Goal: Answer question/provide support: Share knowledge or assist other users

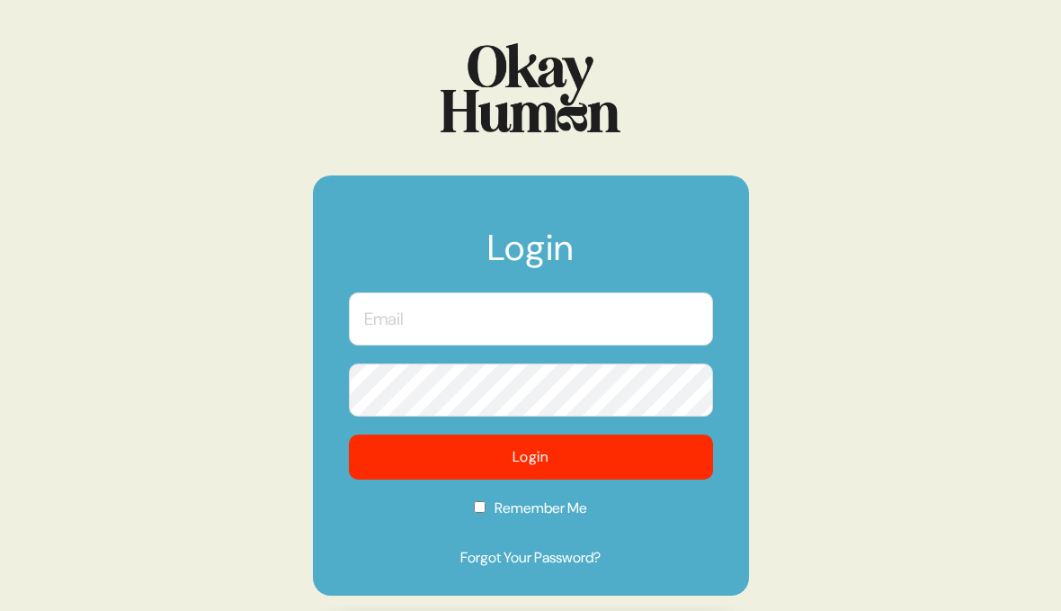
click at [409, 321] on input "text" at bounding box center [531, 318] width 364 height 53
click at [443, 321] on input "text" at bounding box center [531, 318] width 364 height 53
click at [0, 610] on com-1password-button at bounding box center [0, 611] width 0 height 0
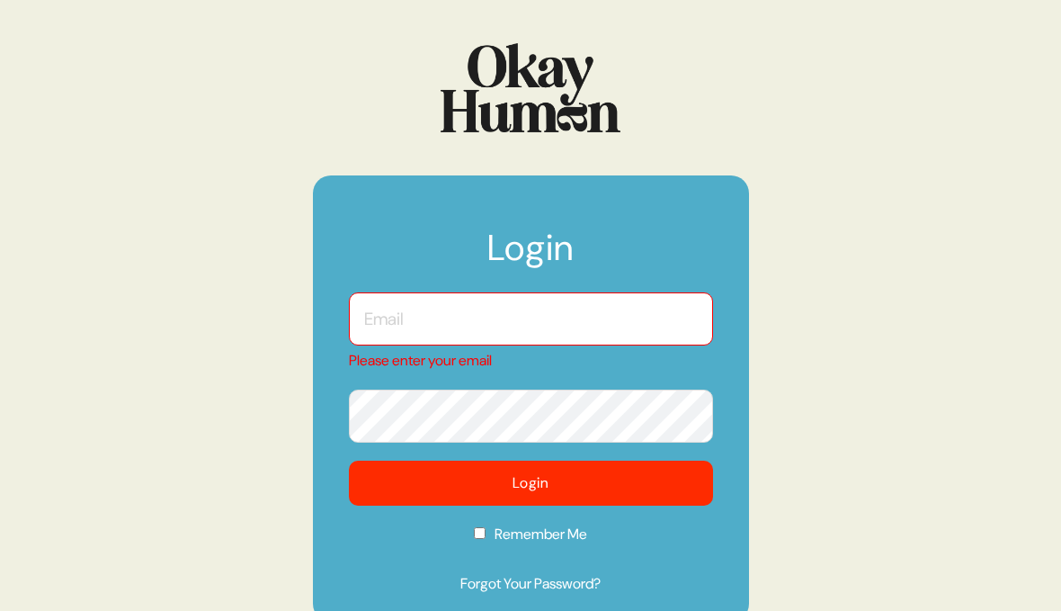
type input "[EMAIL_ADDRESS][DOMAIN_NAME]"
checkbox input "true"
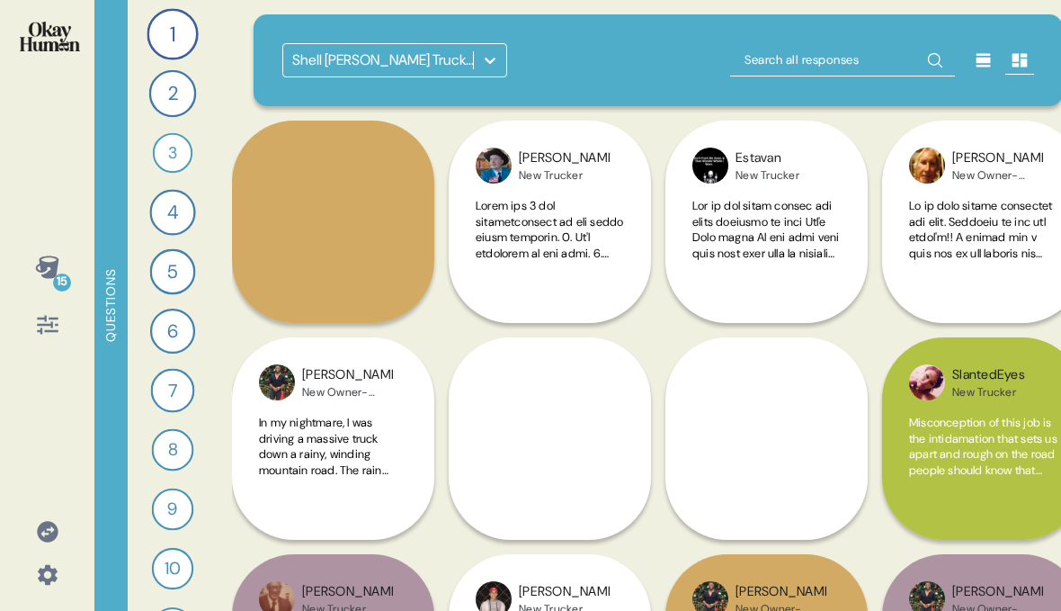
click at [494, 57] on icon at bounding box center [490, 60] width 18 height 18
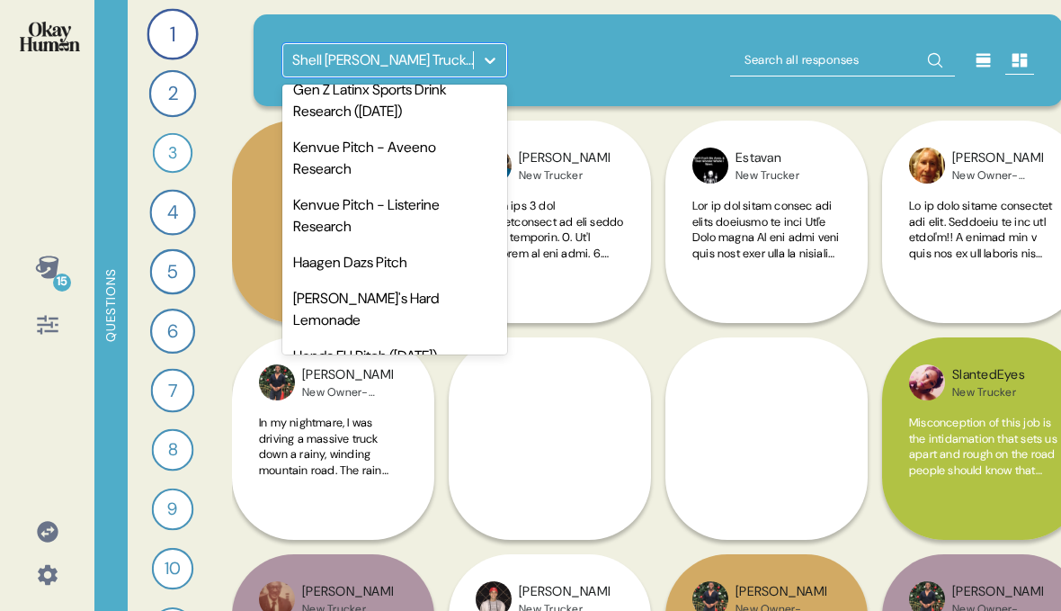
scroll to position [705, 0]
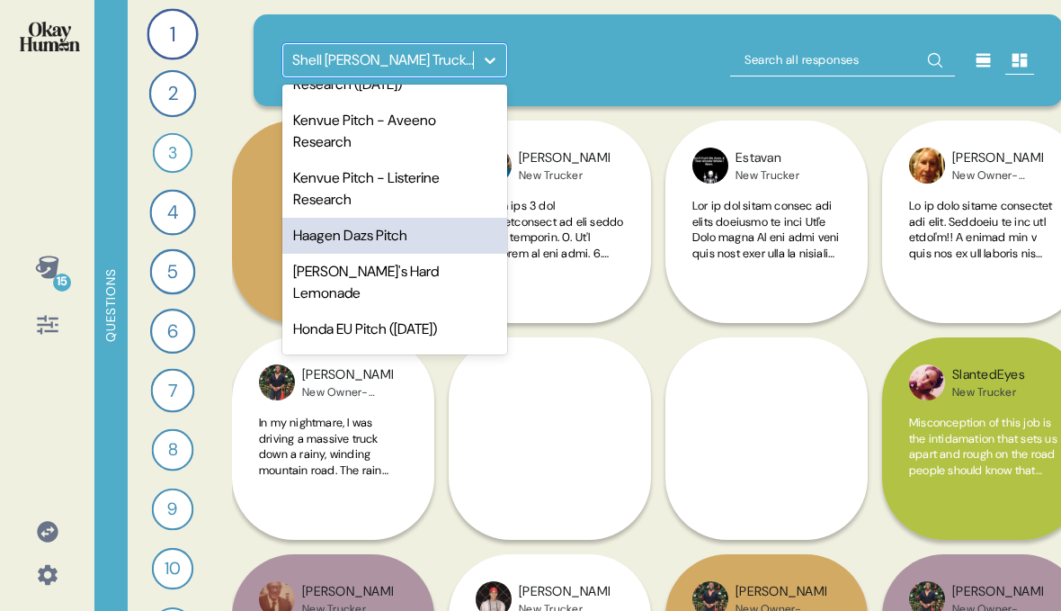
click at [378, 254] on div "Haagen Dazs Pitch" at bounding box center [394, 236] width 225 height 36
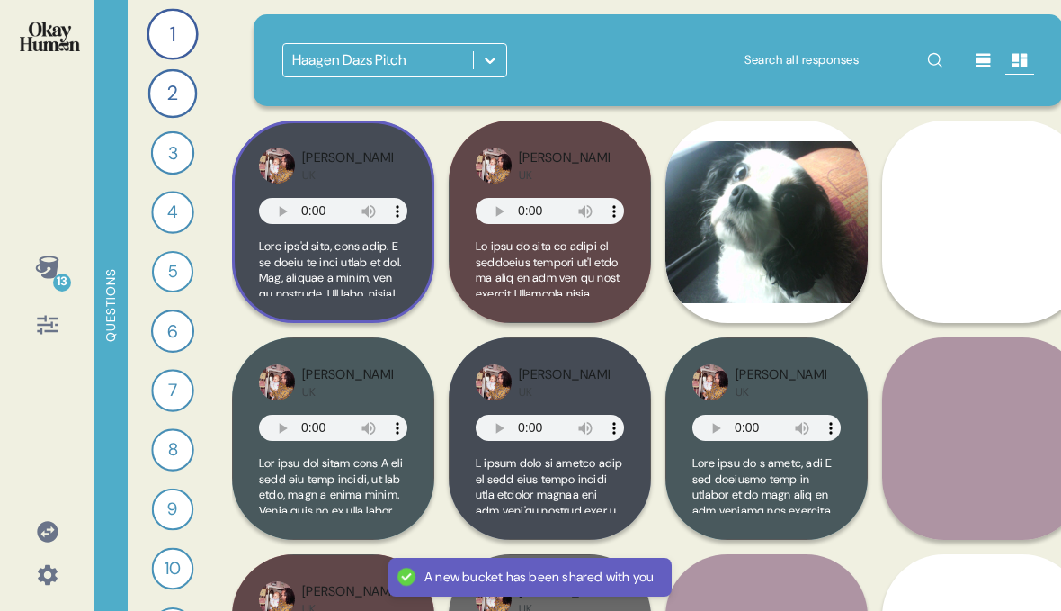
click at [434, 128] on div "[PERSON_NAME] UK" at bounding box center [333, 222] width 202 height 202
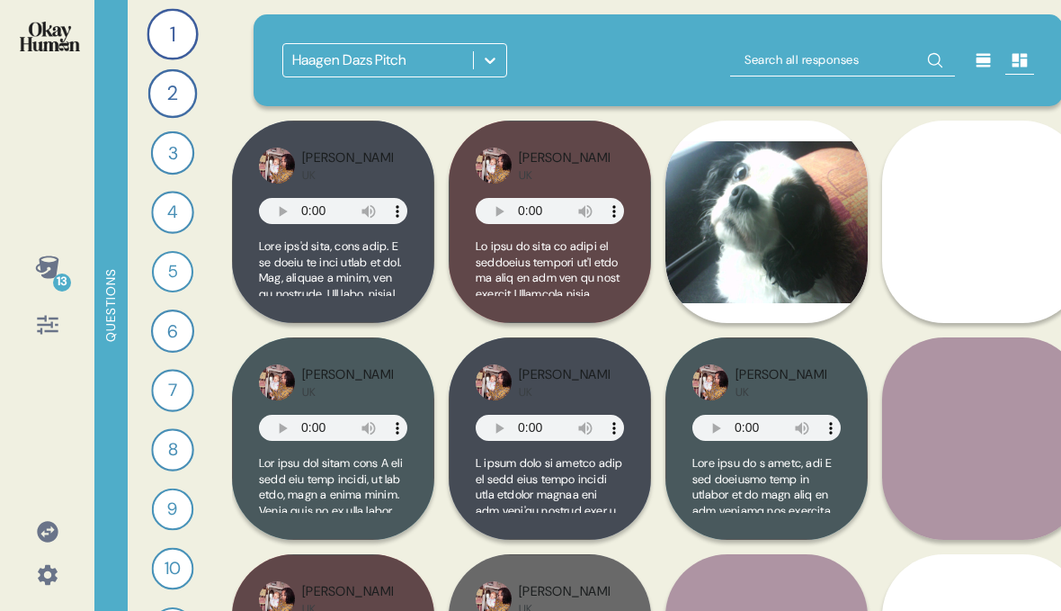
click at [974, 63] on div at bounding box center [984, 60] width 29 height 29
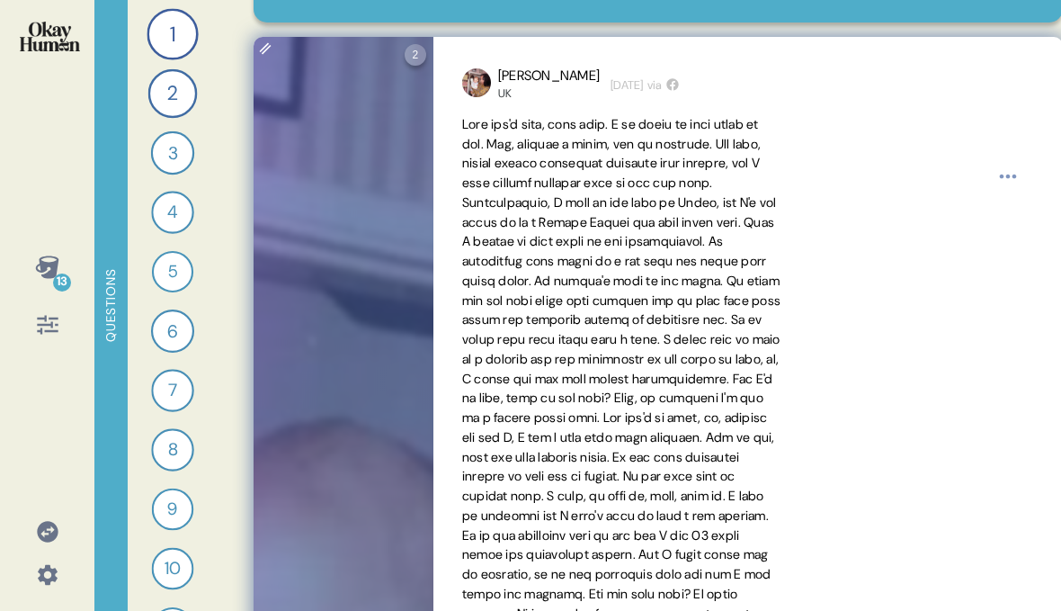
scroll to position [109, 0]
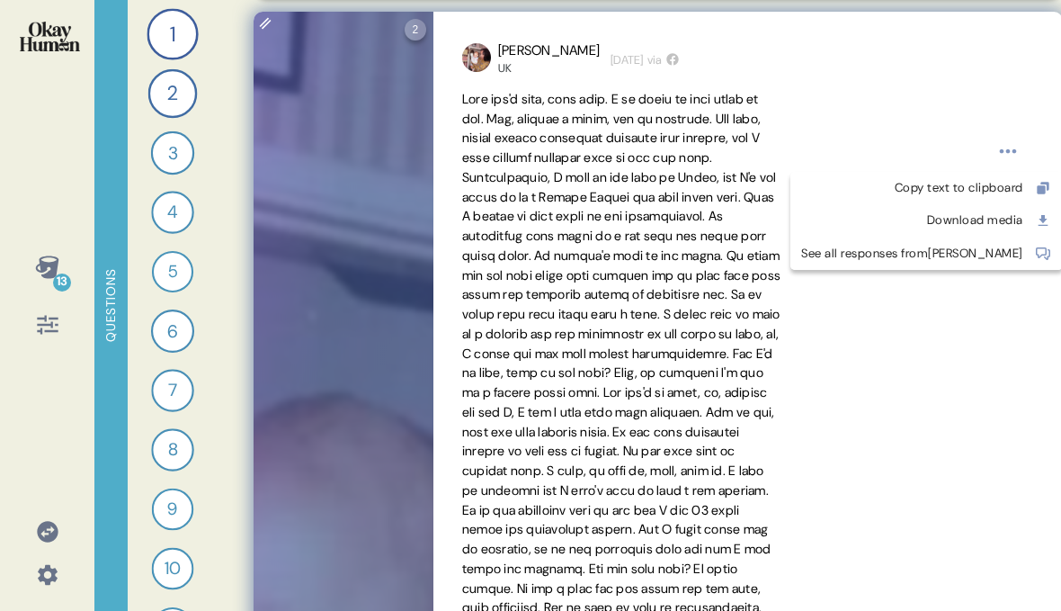
click at [1006, 158] on html "13 Questions 1 Tell me about a movie, TV show, or song that really captures the…" at bounding box center [530, 305] width 1061 height 611
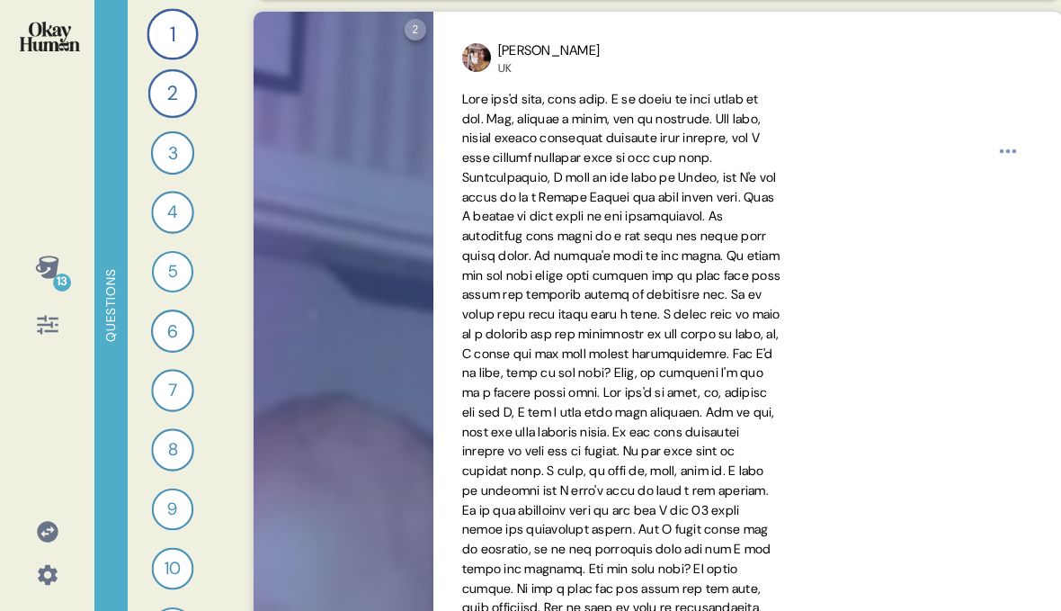
click at [983, 298] on html "13 Questions 1 Tell me about a movie, TV show, or song that really captures the…" at bounding box center [530, 305] width 1061 height 611
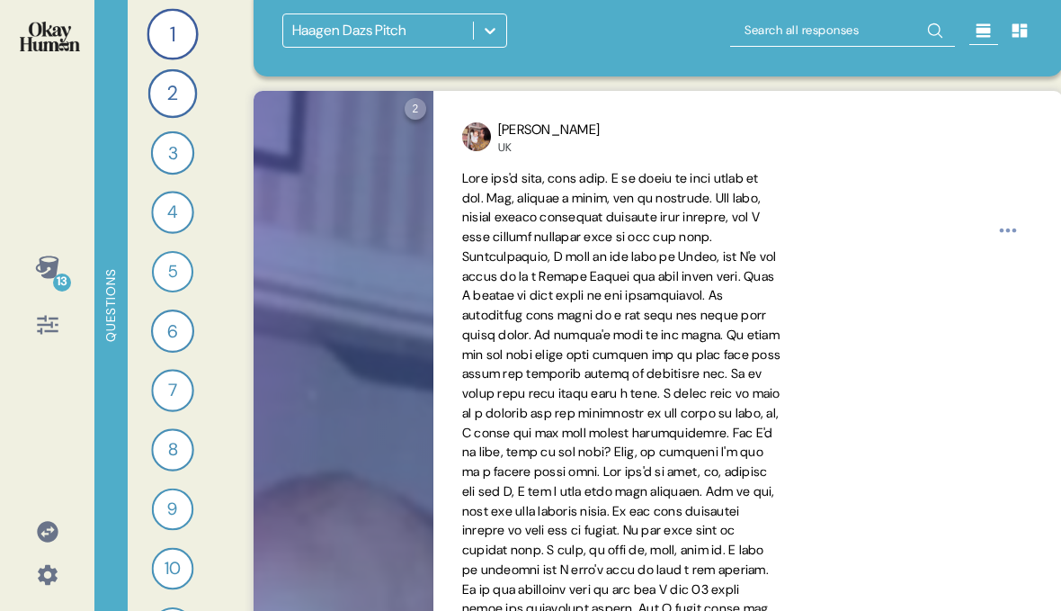
scroll to position [0, 0]
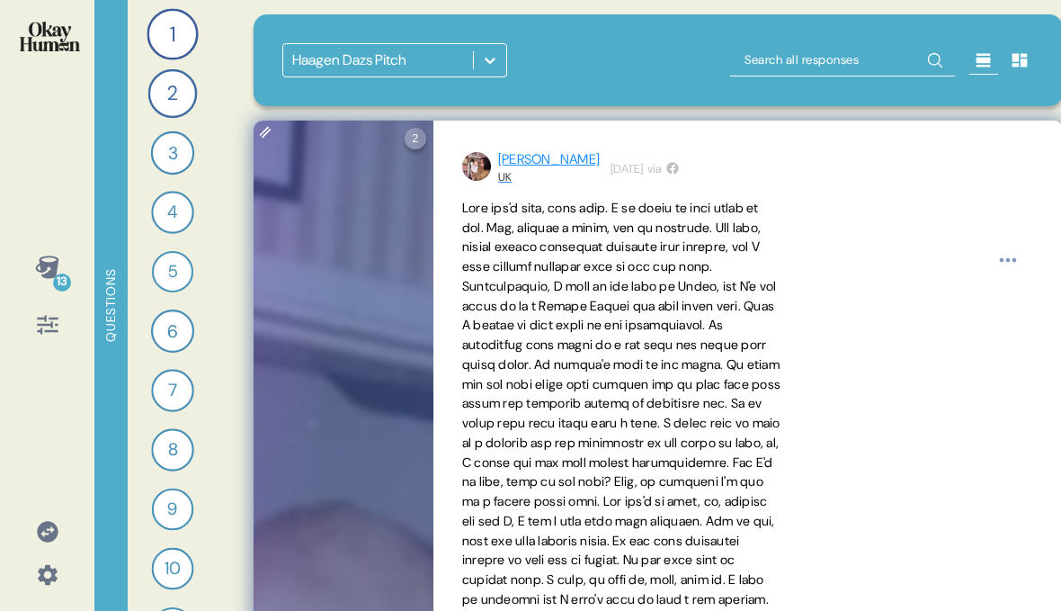
click at [523, 153] on div "[PERSON_NAME]" at bounding box center [549, 159] width 102 height 21
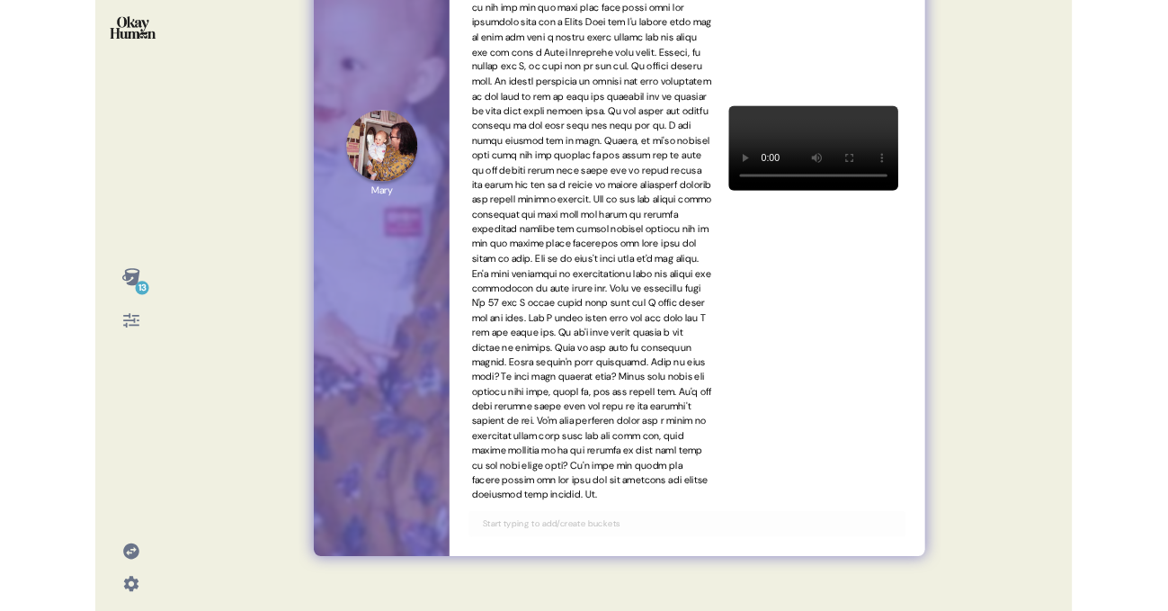
scroll to position [12924, 0]
